Goal: Navigation & Orientation: Find specific page/section

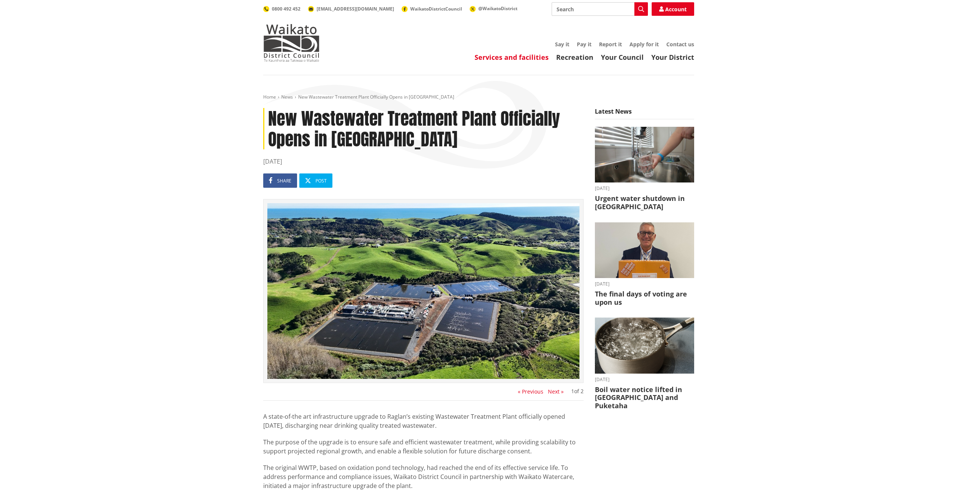
click at [529, 59] on link "Services and facilities" at bounding box center [511, 57] width 74 height 9
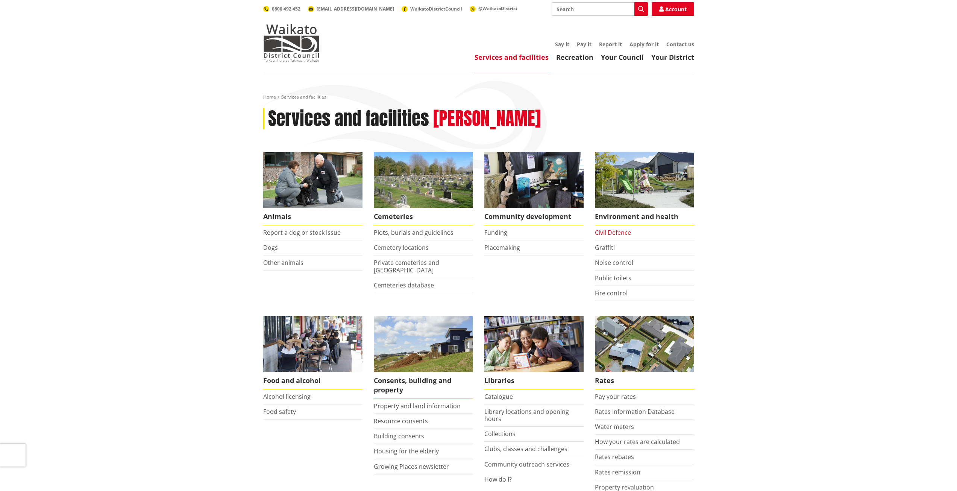
click at [615, 229] on link "Civil Defence" at bounding box center [613, 232] width 36 height 8
